Goal: Find specific page/section: Find specific page/section

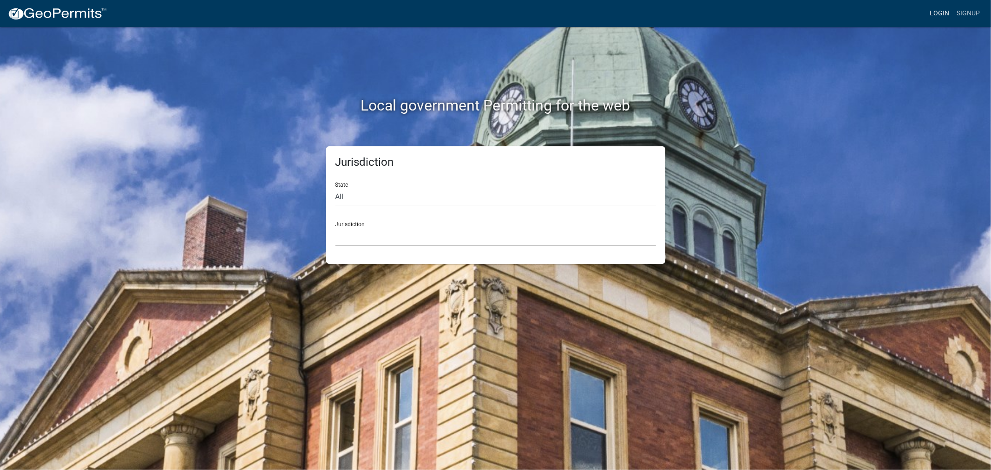
click at [940, 14] on link "Login" at bounding box center [939, 14] width 27 height 18
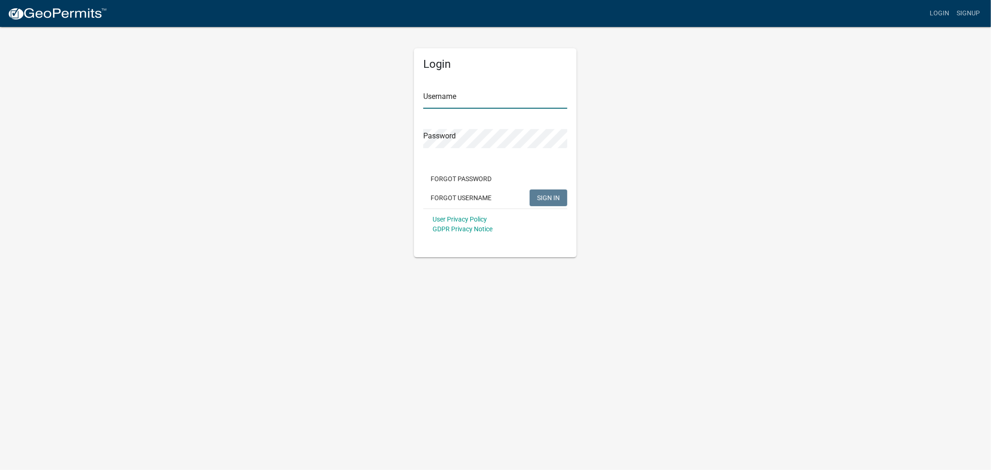
type input "shelleyh"
click at [553, 196] on span "SIGN IN" at bounding box center [548, 197] width 23 height 7
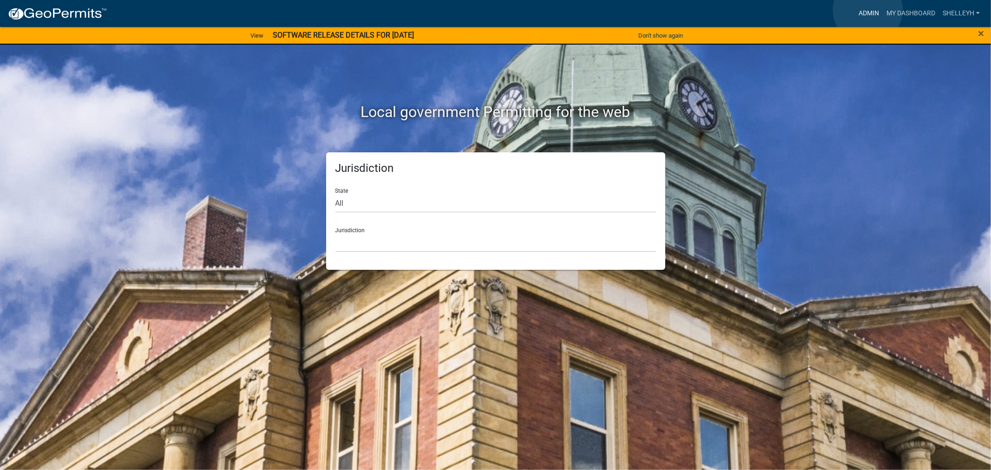
click at [868, 10] on link "Admin" at bounding box center [869, 14] width 28 height 18
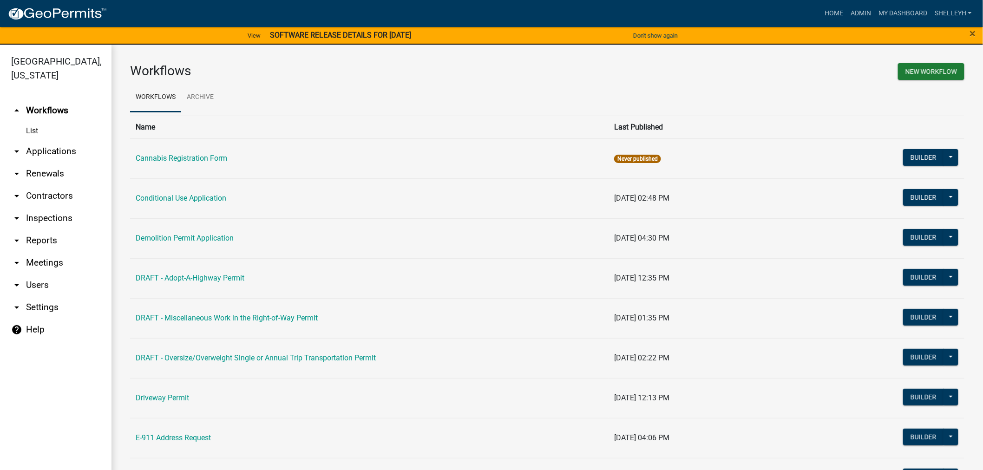
click at [52, 153] on link "arrow_drop_down Applications" at bounding box center [55, 151] width 111 height 22
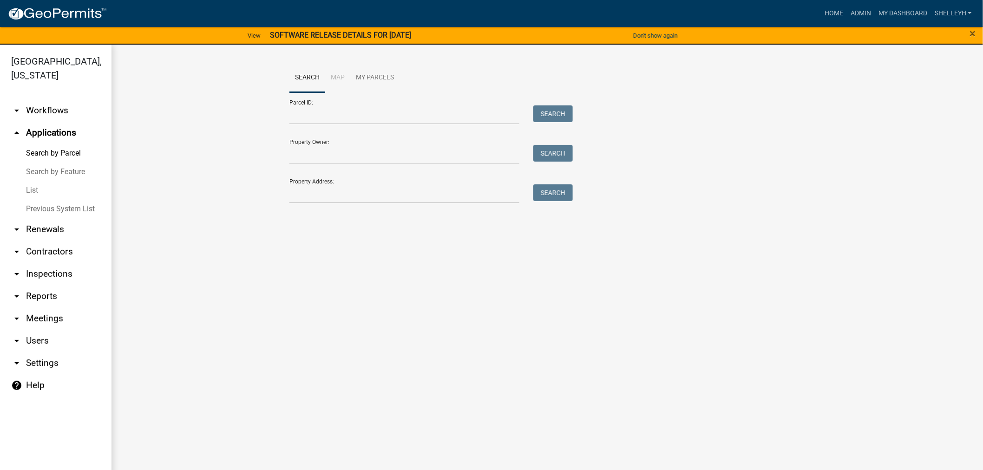
click at [29, 189] on link "List" at bounding box center [55, 190] width 111 height 19
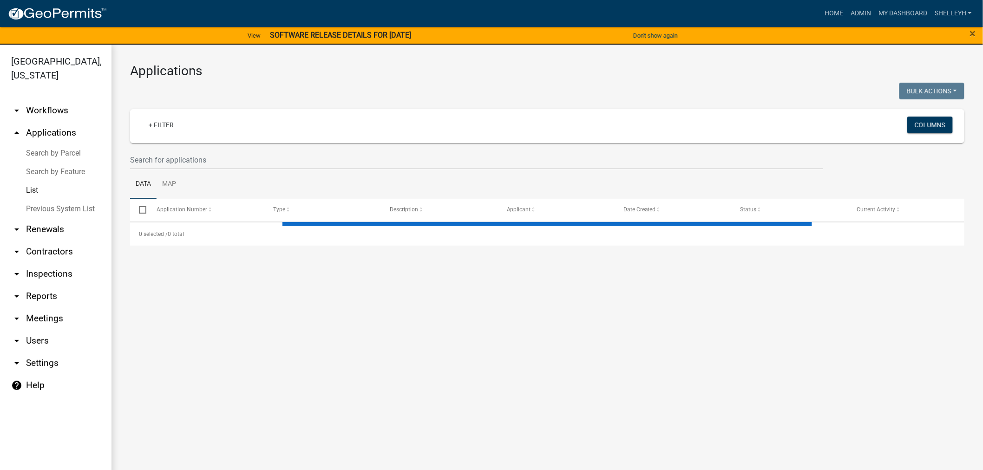
select select "1: 25"
